Goal: Navigation & Orientation: Locate item on page

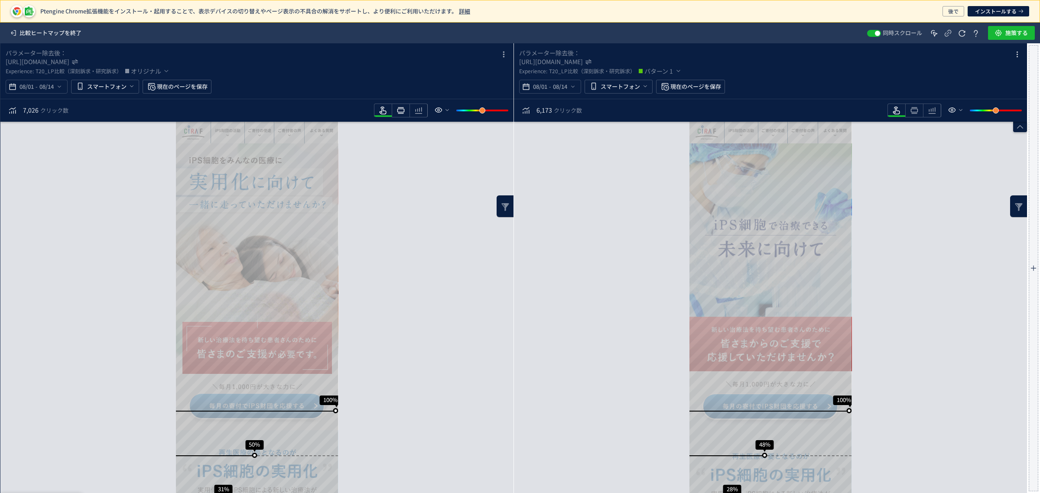
click at [400, 109] on icon "heatmap-toolbar" at bounding box center [401, 110] width 10 height 10
click at [406, 109] on icon "heatmap-toolbar" at bounding box center [401, 110] width 10 height 10
click at [570, 209] on div "スクロール到達率 100% スクロール到達率 48% スクロール到達率 28% スクロール到達率 24% スクロール到達率 23% スクロール到達率 22% …" at bounding box center [770, 307] width 513 height 371
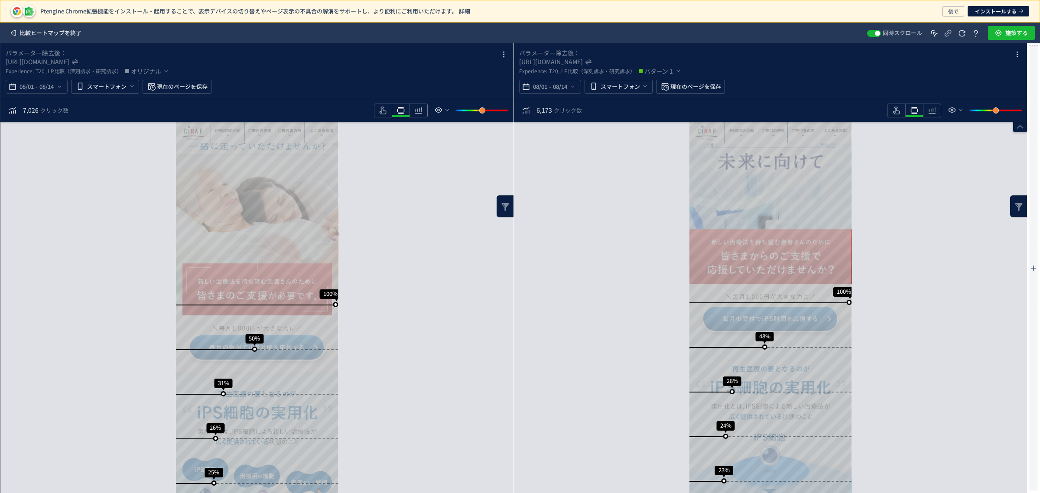
scroll to position [108, 0]
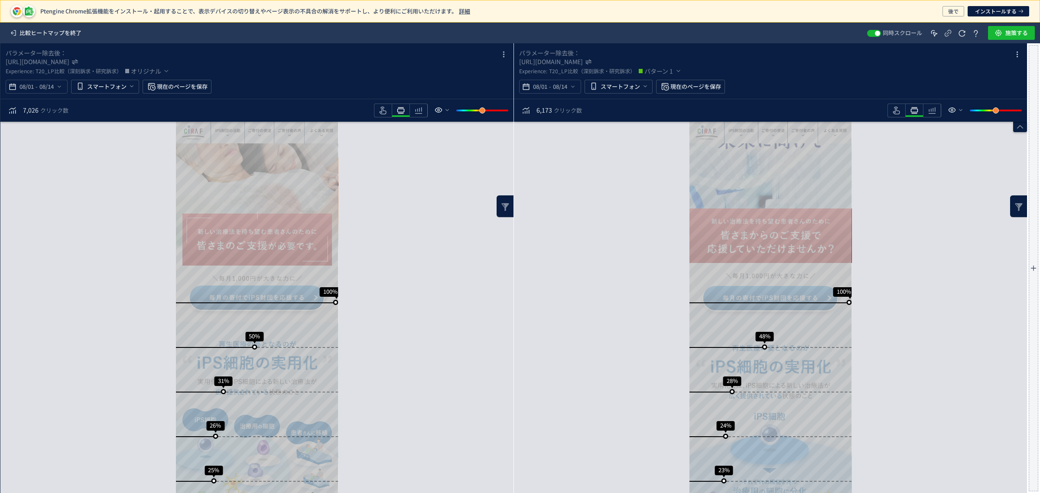
click at [579, 255] on div "スクロール到達率 100% スクロール到達率 48% スクロール到達率 28% スクロール到達率 24% スクロール到達率 23% スクロール到達率 22% …" at bounding box center [770, 307] width 513 height 371
drag, startPoint x: 637, startPoint y: 245, endPoint x: 638, endPoint y: 240, distance: 5.3
click at [638, 242] on div "スクロール到達率 100% スクロール到達率 48% スクロール到達率 28% スクロール到達率 24% スクロール到達率 23% スクロール到達率 22% …" at bounding box center [770, 307] width 513 height 371
click at [952, 13] on span "後で" at bounding box center [953, 11] width 10 height 10
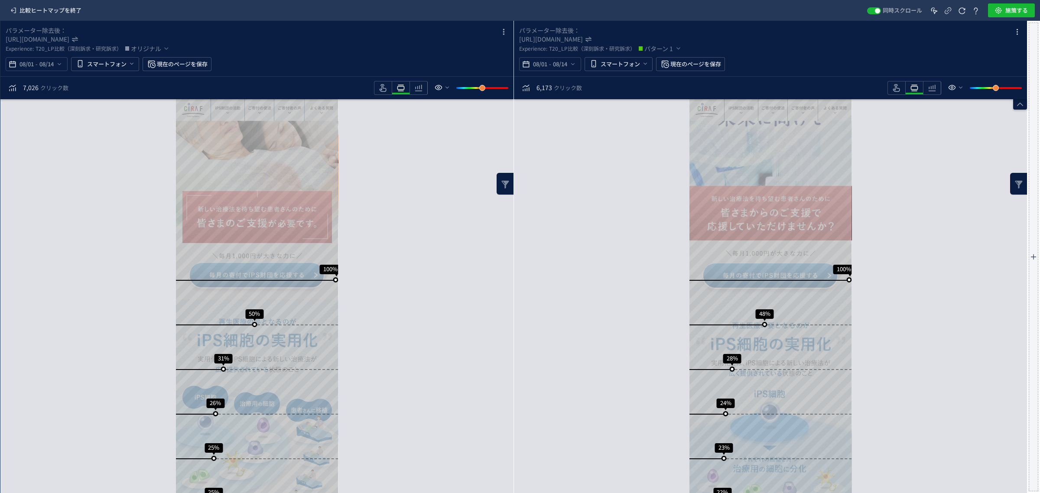
click at [565, 238] on div "スクロール到達率 100% スクロール到達率 48% スクロール到達率 28% スクロール到達率 24% スクロール到達率 23% スクロール到達率 22% …" at bounding box center [770, 296] width 513 height 394
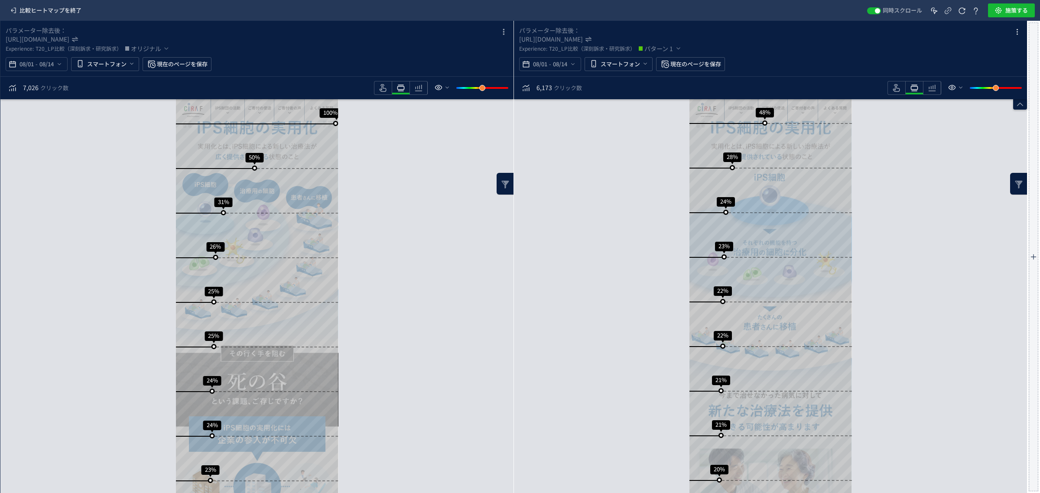
scroll to position [325, 0]
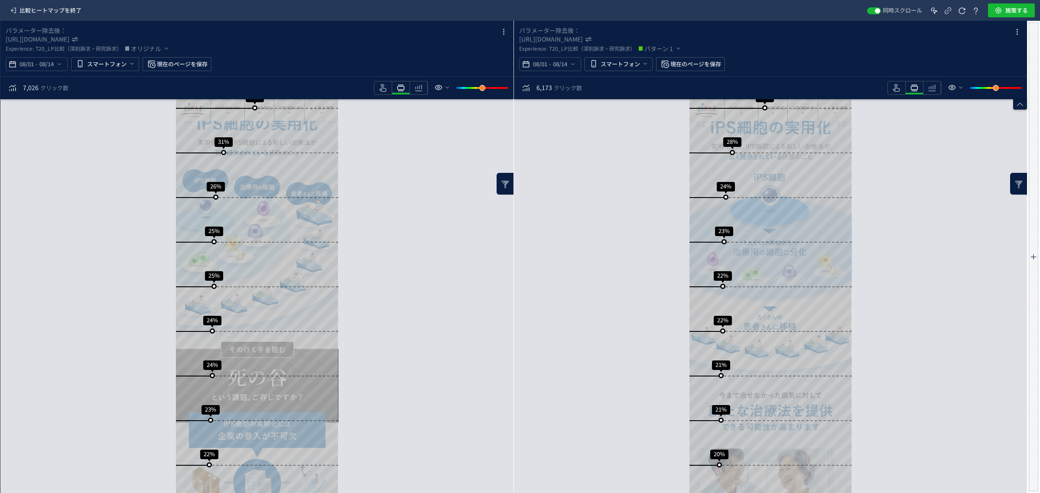
click at [616, 248] on div "スクロール到達率 100% スクロール到達率 48% スクロール到達率 28% スクロール到達率 24% スクロール到達率 23% スクロール到達率 22% …" at bounding box center [770, 296] width 513 height 394
click at [457, 241] on div "スクロール到達率 100% スクロール到達率 50% スクロール到達率 31% スクロール到達率 26% スクロール到達率 25% スクロール到達率 25% …" at bounding box center [256, 296] width 513 height 394
click at [920, 244] on div "スクロール到達率 100% スクロール到達率 48% スクロール到達率 28% スクロール到達率 24% スクロール到達率 23% スクロール到達率 22% …" at bounding box center [770, 296] width 513 height 394
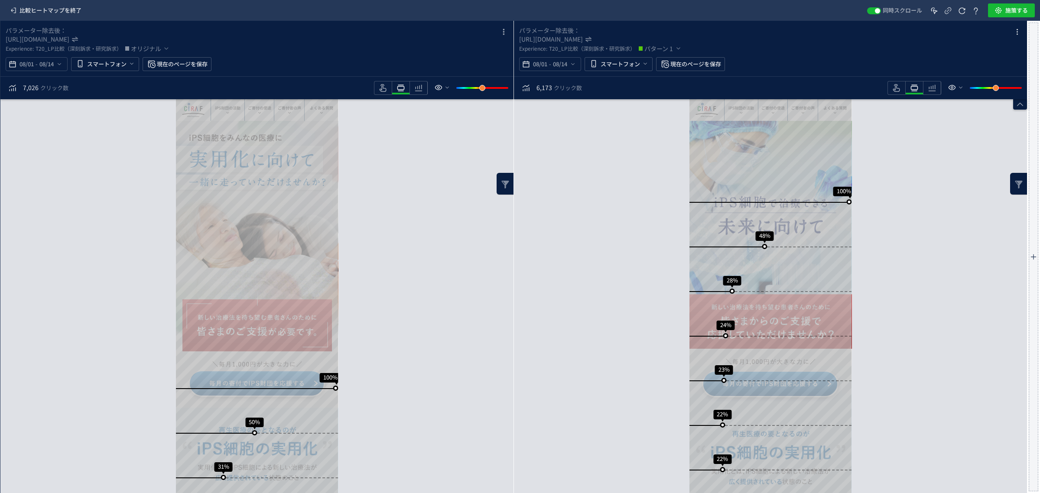
scroll to position [0, 0]
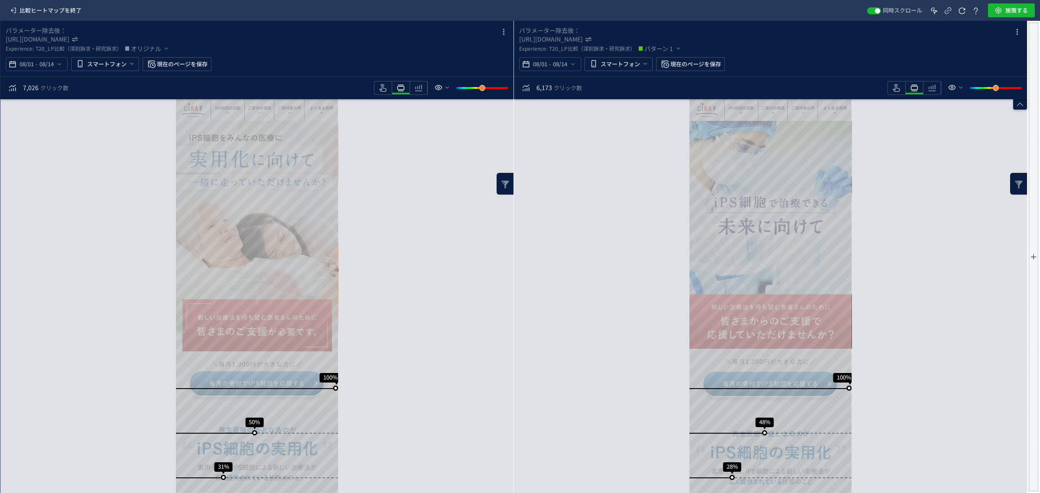
click at [499, 181] on div "heatmap-box" at bounding box center [505, 184] width 17 height 22
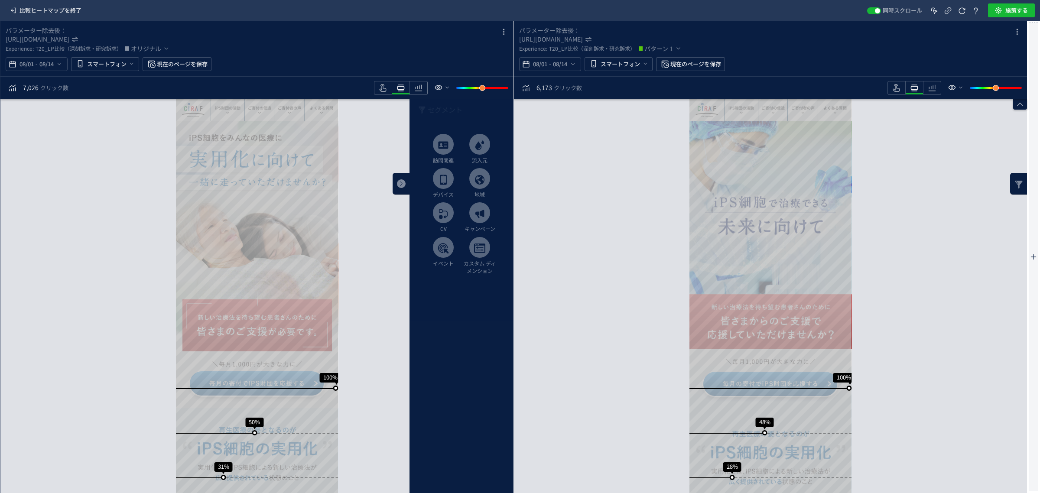
click at [400, 177] on div "heatmap-box" at bounding box center [401, 184] width 17 height 22
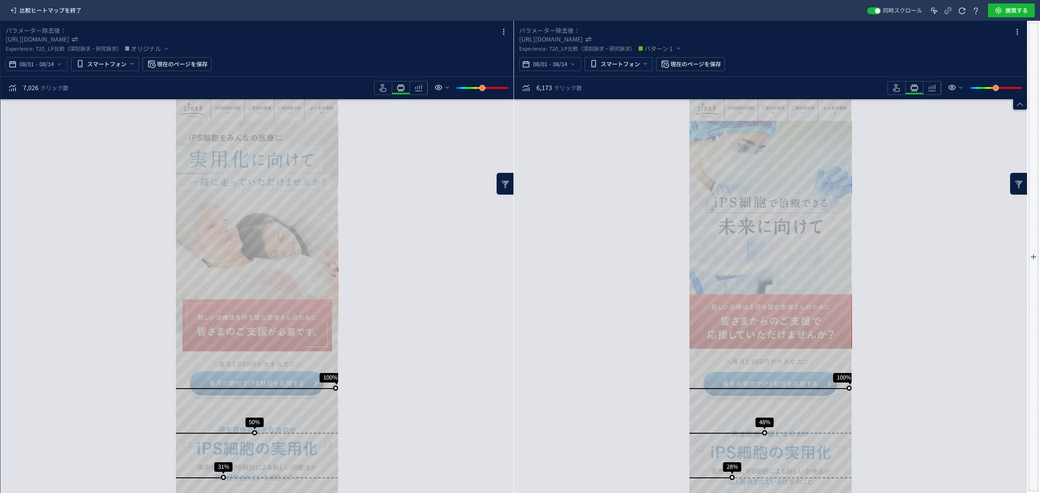
click at [665, 217] on div "スクロール到達率 100% スクロール到達率 48% スクロール到達率 28% スクロール到達率 24% スクロール到達率 23% スクロール到達率 22% …" at bounding box center [770, 296] width 513 height 394
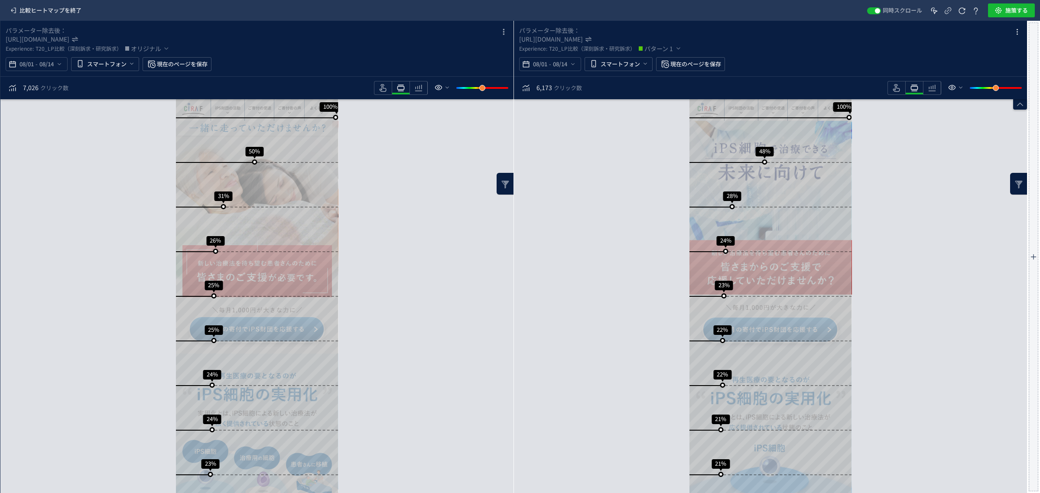
scroll to position [54, 0]
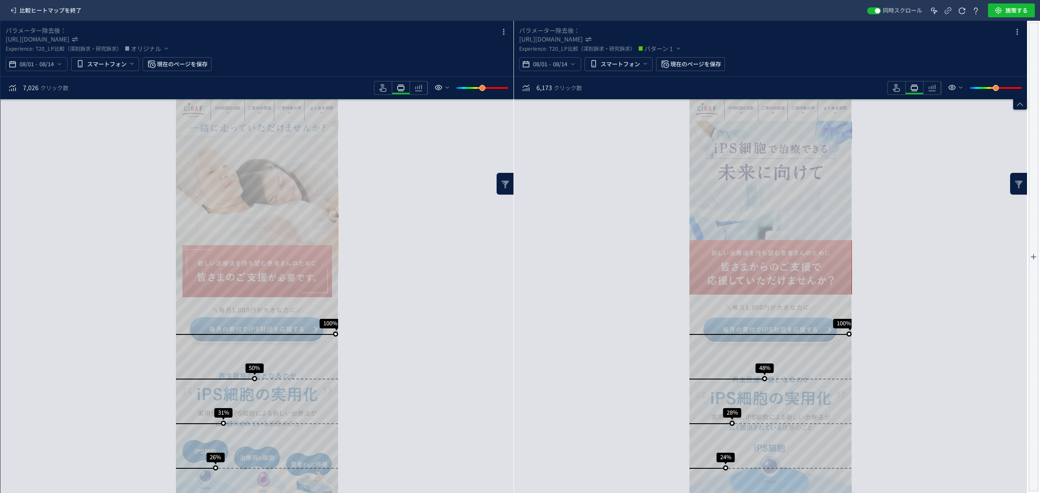
click at [586, 345] on div "スクロール到達率 100% スクロール到達率 48% スクロール到達率 28% スクロール到達率 24% スクロール到達率 23% スクロール到達率 22% …" at bounding box center [770, 296] width 513 height 394
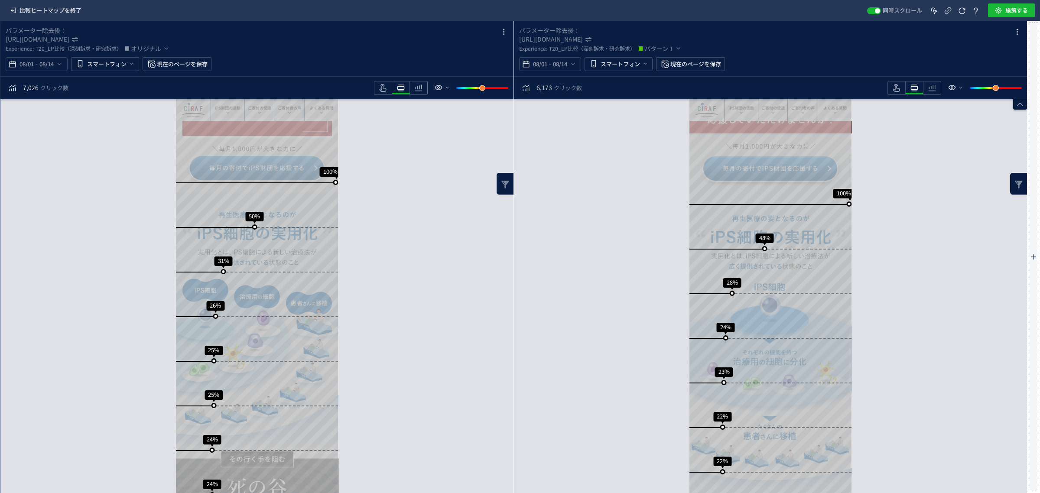
scroll to position [217, 0]
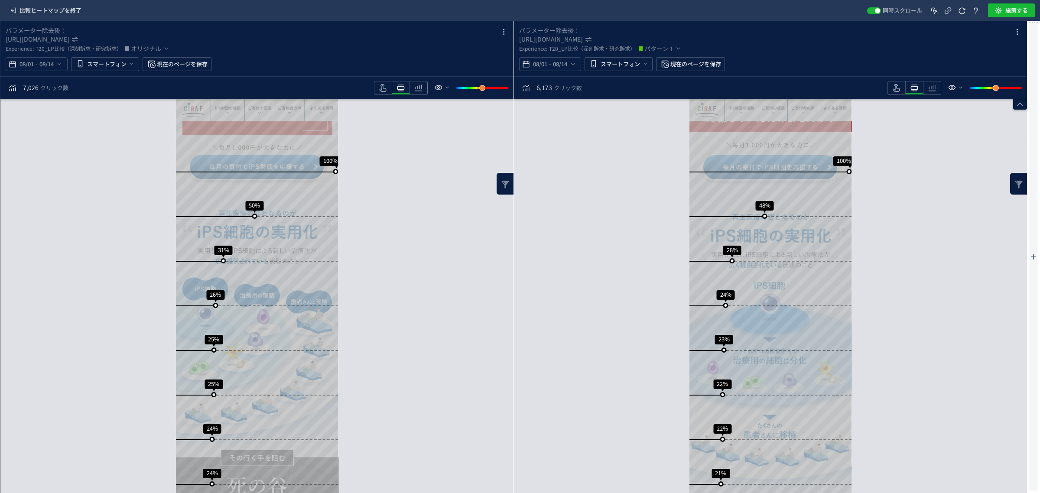
click at [607, 367] on div "スクロール到達率 100% スクロール到達率 48% スクロール到達率 28% スクロール到達率 24% スクロール到達率 23% スクロール到達率 22% …" at bounding box center [770, 296] width 513 height 394
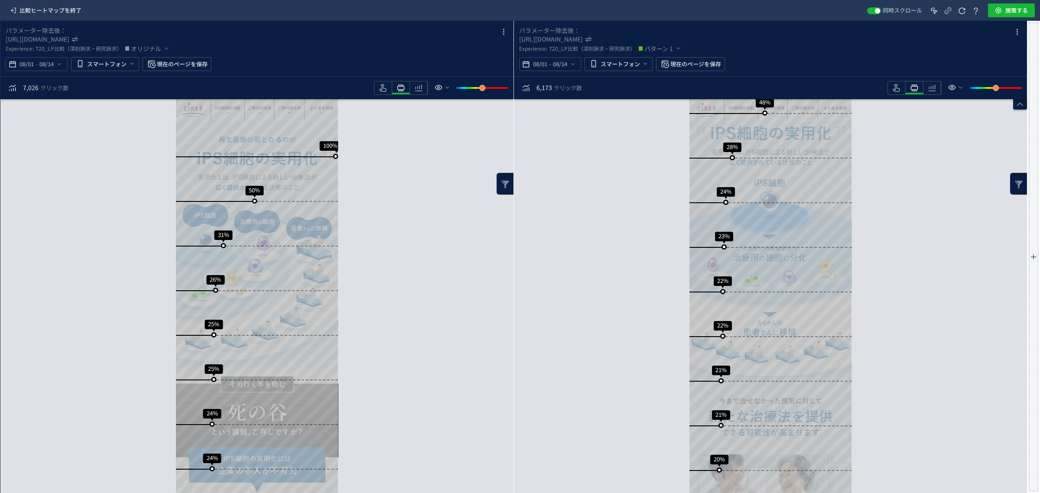
scroll to position [319, 0]
